Goal: Transaction & Acquisition: Subscribe to service/newsletter

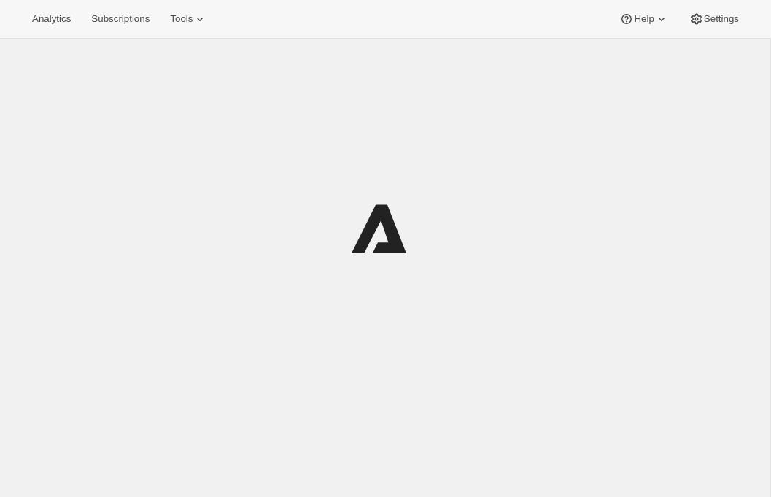
click at [692, 25] on icon at bounding box center [697, 19] width 15 height 15
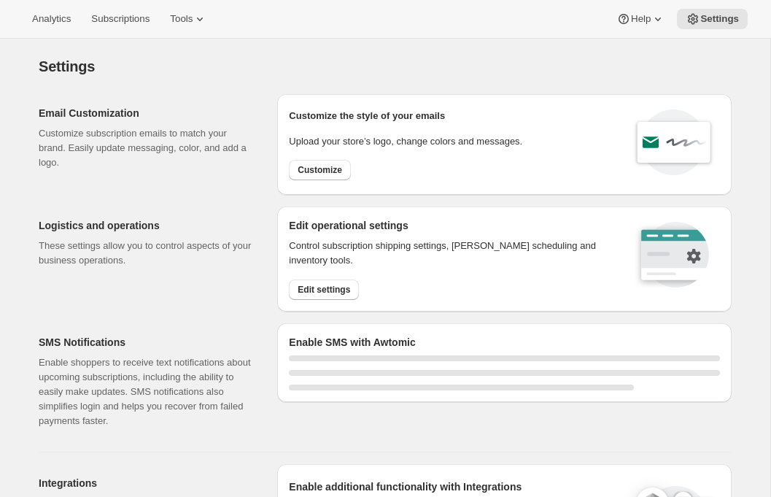
select select "17:00"
select select "09:00"
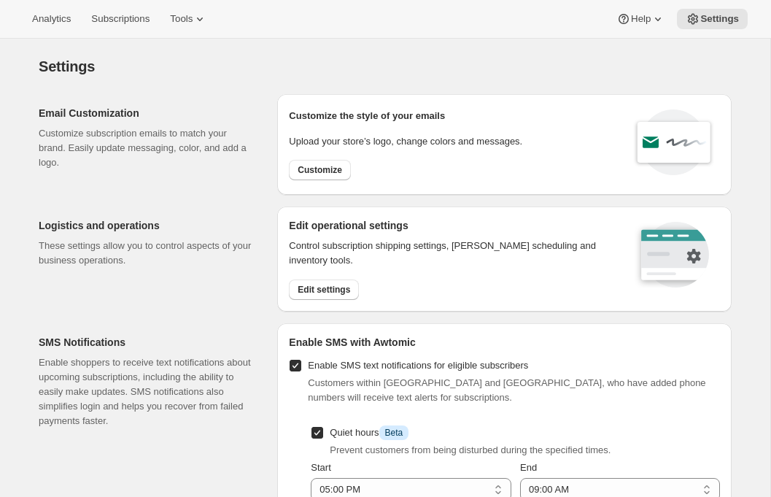
click at [314, 299] on div "Edit operational settings Control subscription shipping settings, [PERSON_NAME]…" at bounding box center [504, 258] width 455 height 105
click at [313, 293] on span "Edit settings" at bounding box center [324, 290] width 53 height 12
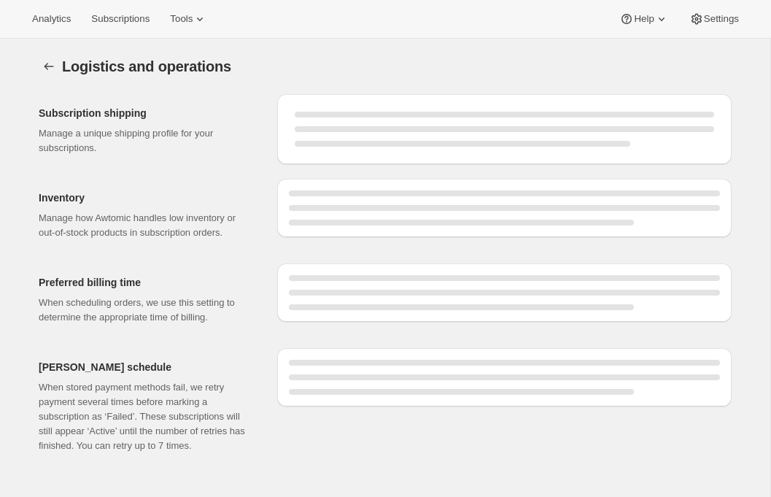
select select "DAY"
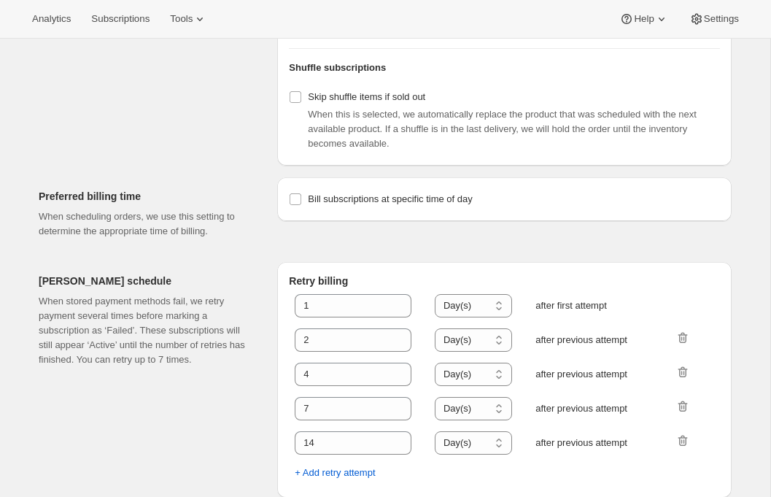
scroll to position [649, 0]
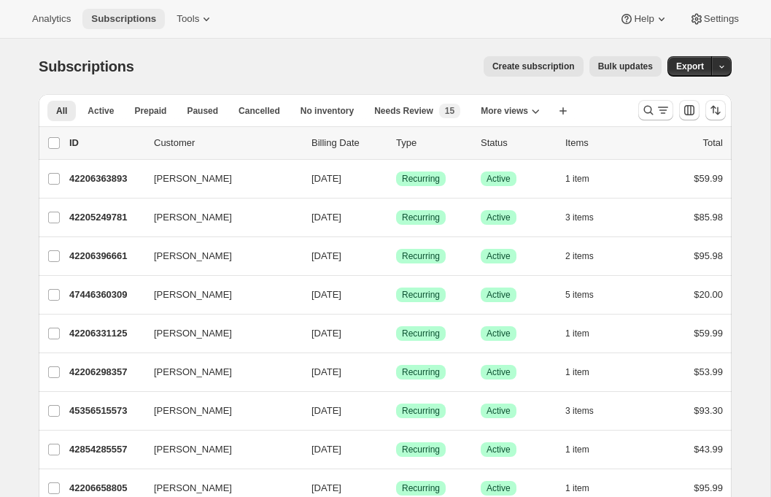
click at [165, 21] on button "Subscriptions" at bounding box center [123, 19] width 82 height 20
click at [187, 22] on span "Tools" at bounding box center [188, 19] width 23 height 12
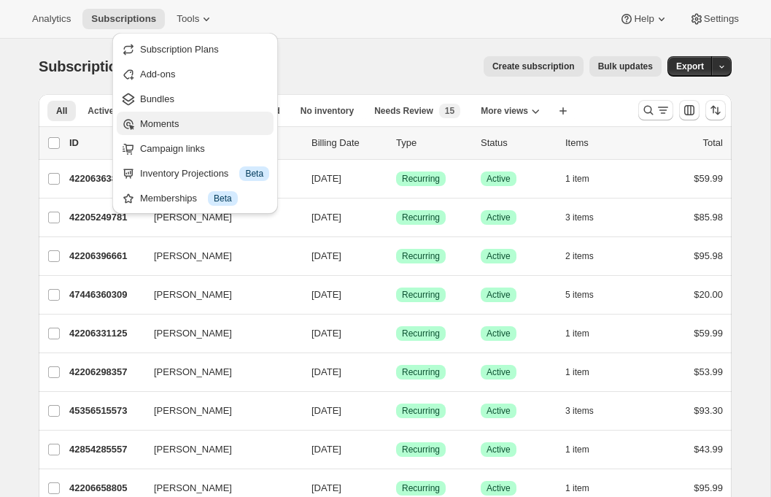
click at [177, 118] on span "Moments" at bounding box center [159, 123] width 39 height 11
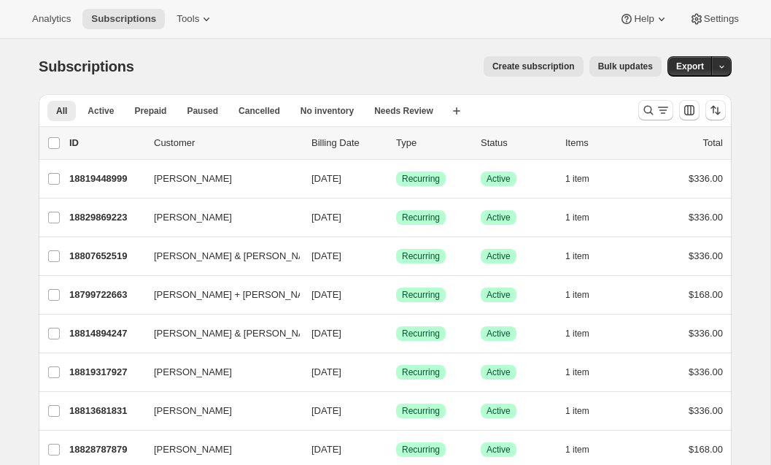
click at [517, 75] on button "Create subscription" at bounding box center [534, 66] width 100 height 20
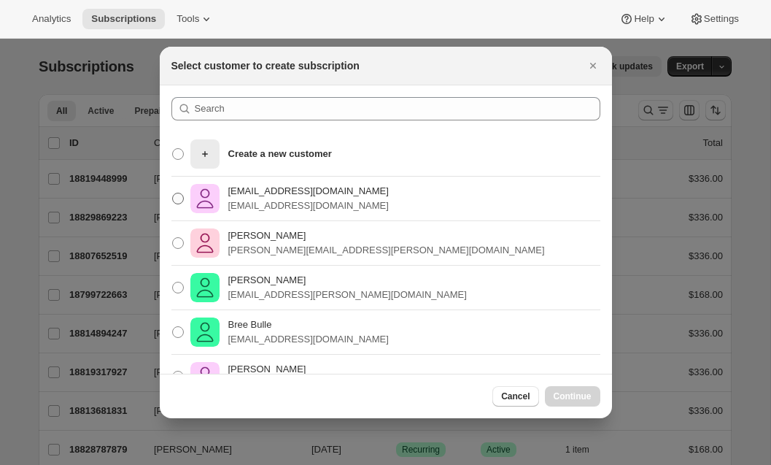
click at [298, 201] on p "tesasdj22@gmail.com" at bounding box center [308, 205] width 161 height 15
click at [173, 193] on input "tesasdj22@gmail.com tesasdj22@gmail.com" at bounding box center [172, 193] width 1 height 1
radio input "true"
click at [562, 400] on span "Continue" at bounding box center [573, 396] width 38 height 12
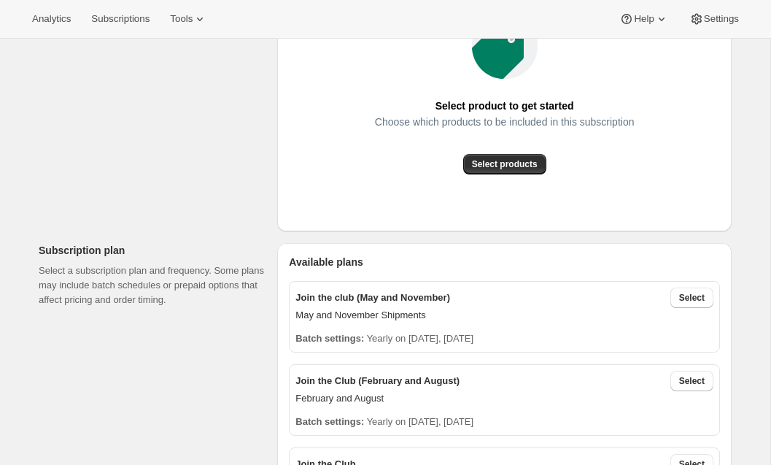
scroll to position [209, 0]
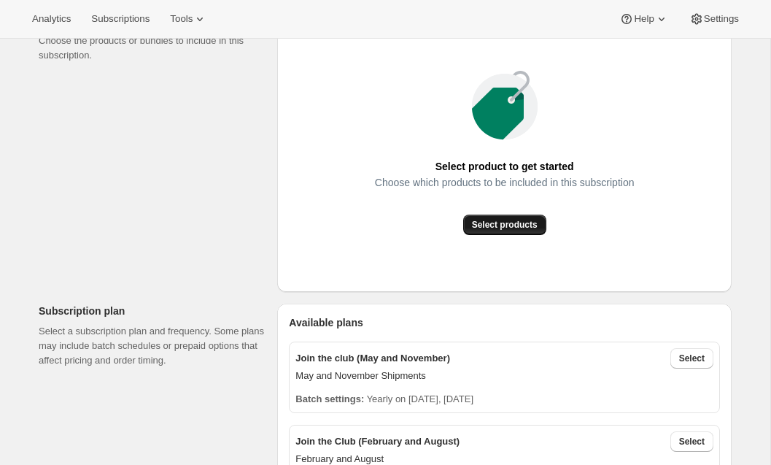
click at [507, 228] on span "Select products" at bounding box center [505, 225] width 66 height 12
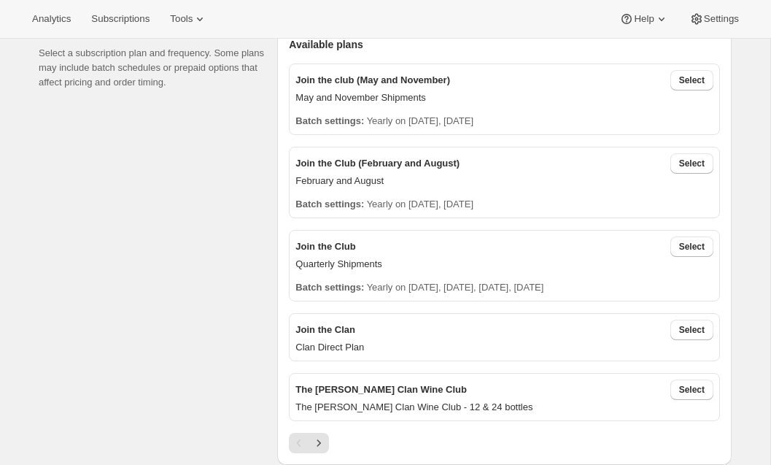
scroll to position [486, 0]
